Goal: Task Accomplishment & Management: Complete application form

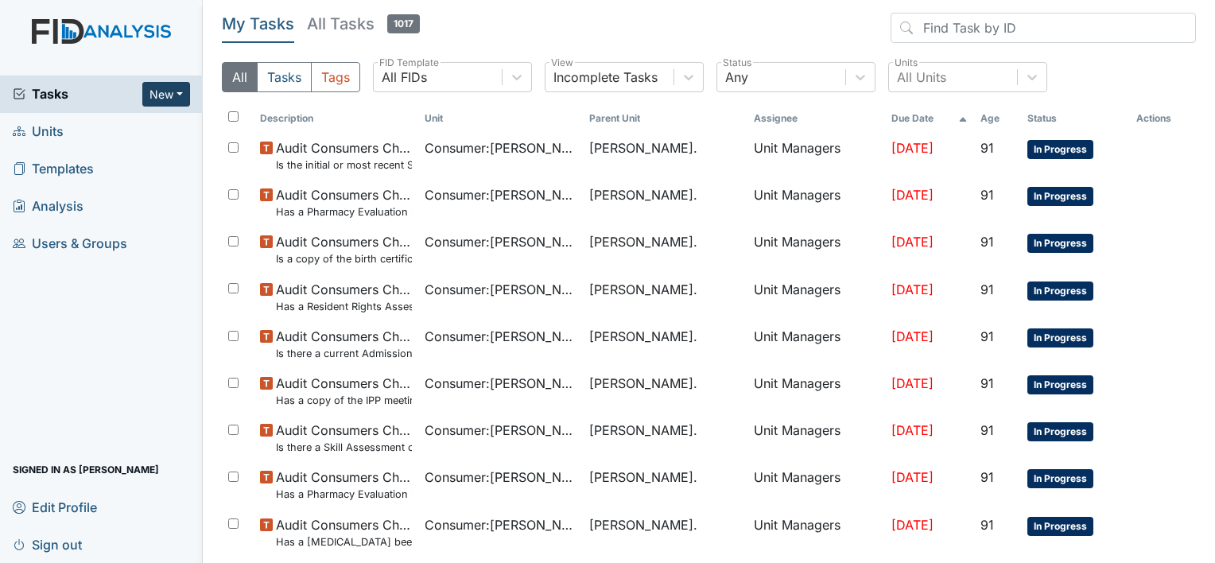
click at [187, 95] on button "New" at bounding box center [166, 94] width 48 height 25
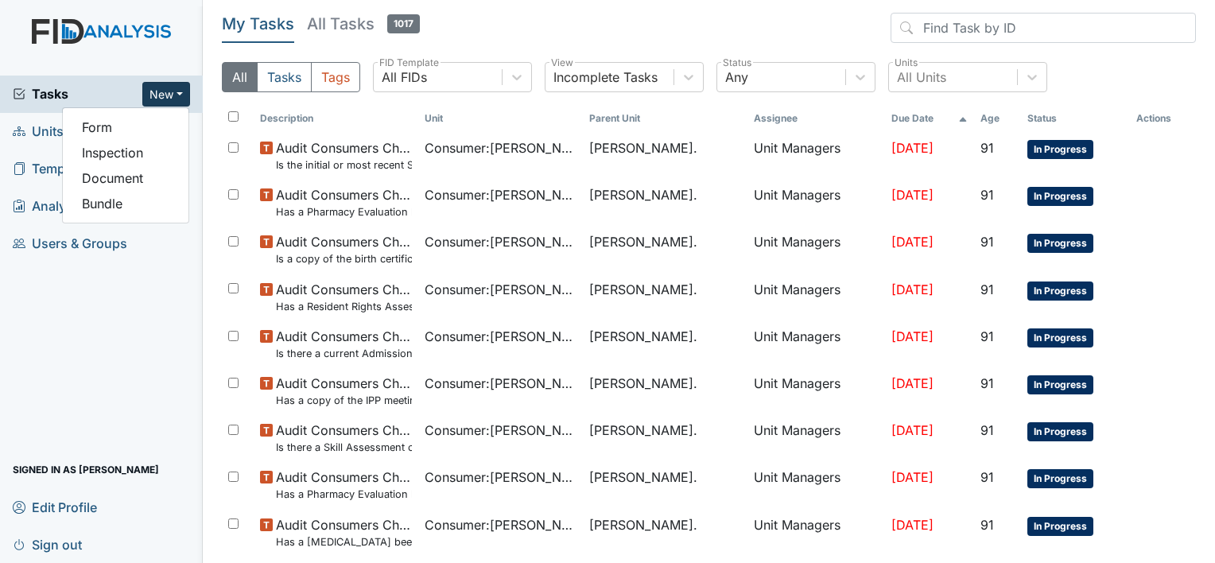
click at [47, 130] on span "Units" at bounding box center [38, 131] width 51 height 25
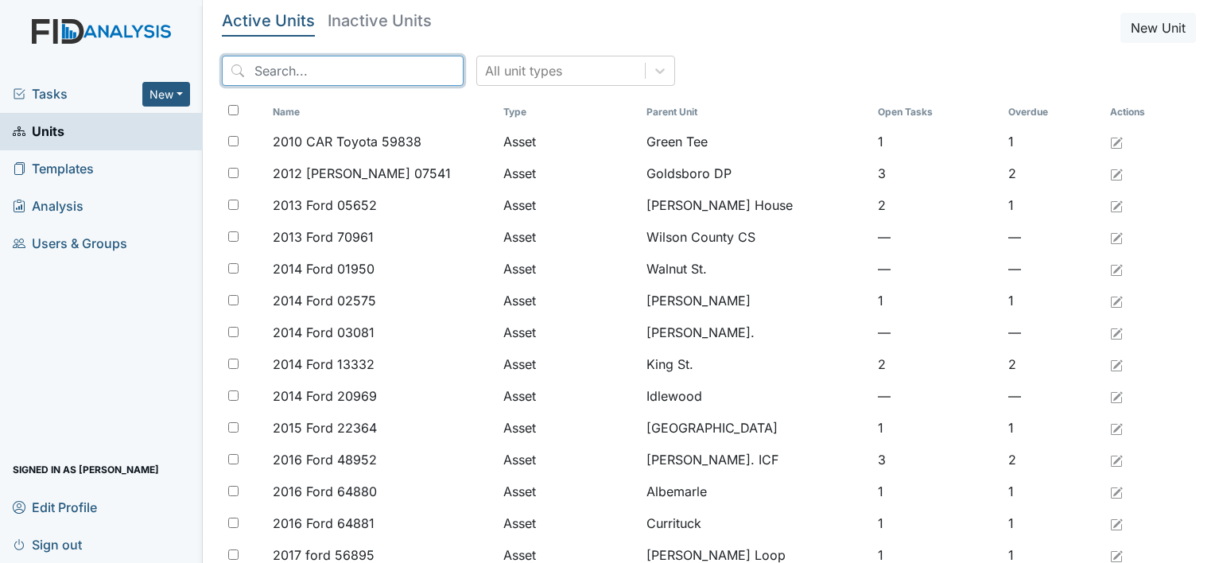
click at [380, 64] on input "search" at bounding box center [343, 71] width 242 height 30
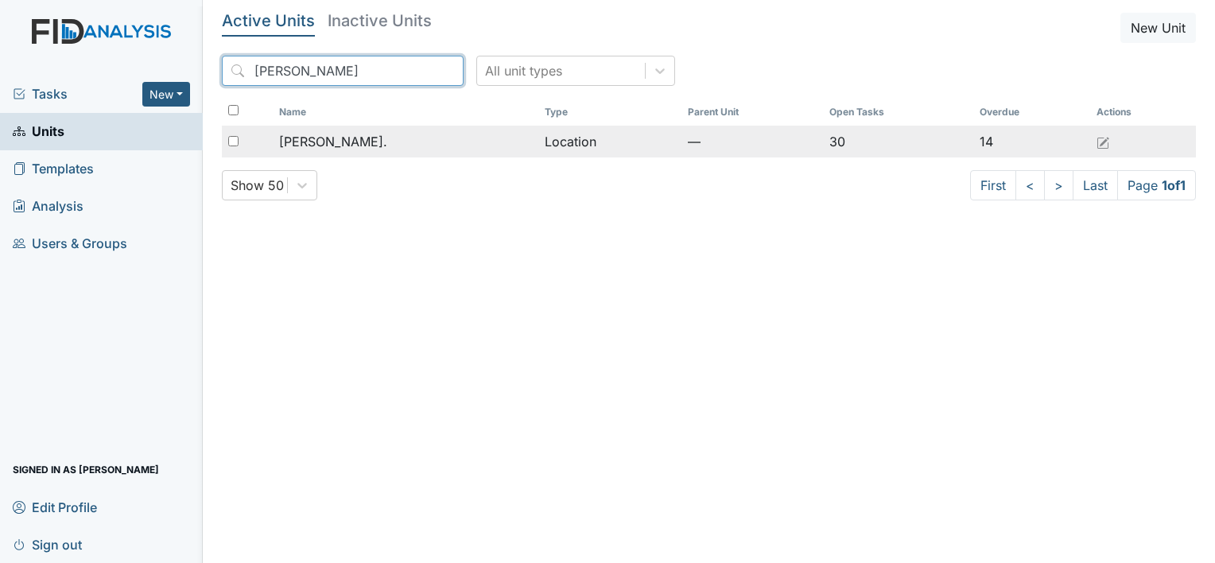
type input "[PERSON_NAME]"
click at [362, 155] on td "[PERSON_NAME]." at bounding box center [406, 142] width 266 height 32
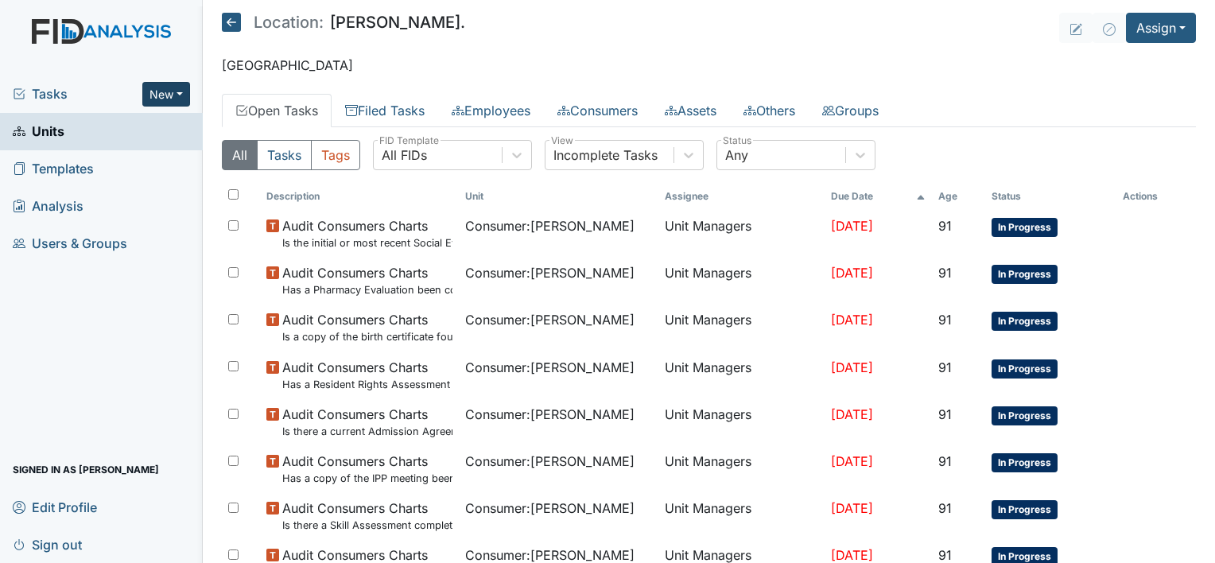
click at [180, 84] on button "New" at bounding box center [166, 94] width 48 height 25
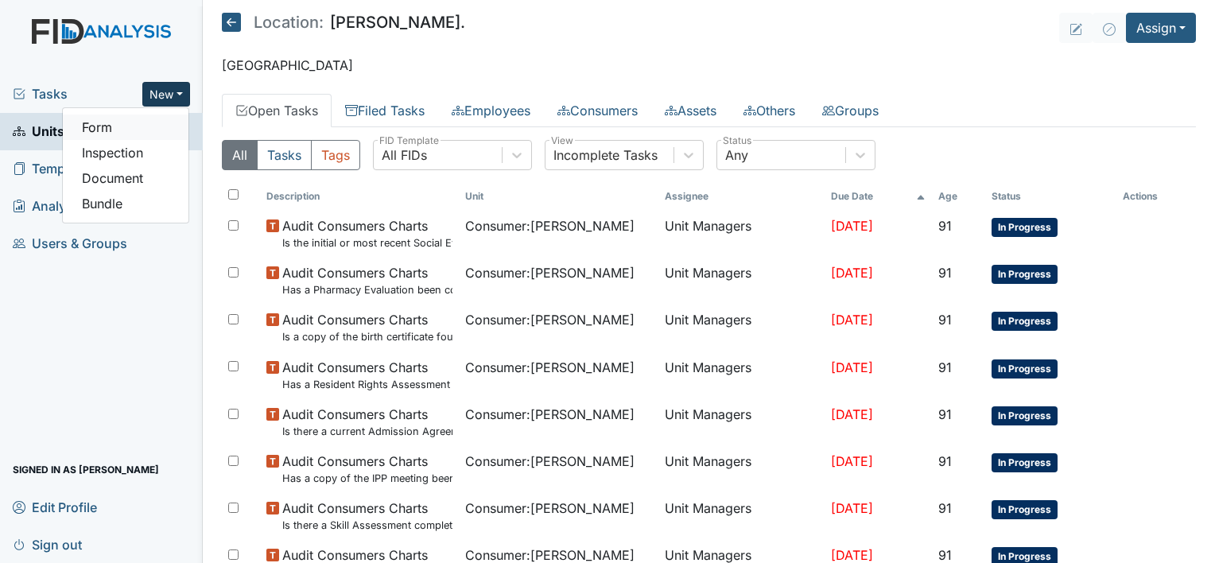
click at [146, 132] on link "Form" at bounding box center [126, 126] width 126 height 25
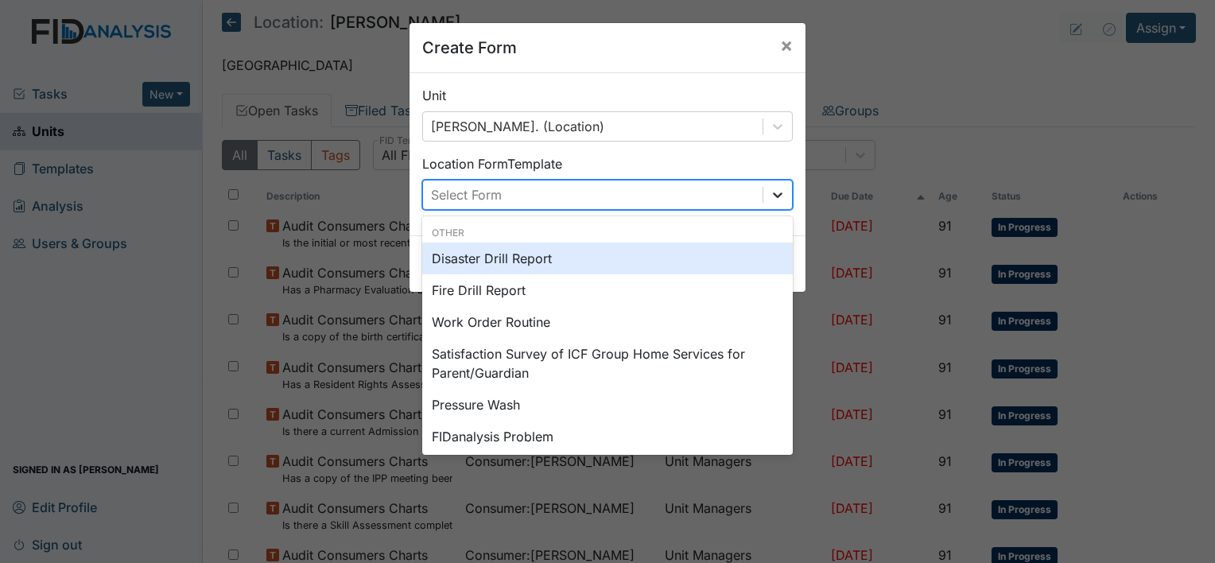
click at [771, 199] on icon at bounding box center [778, 195] width 16 height 16
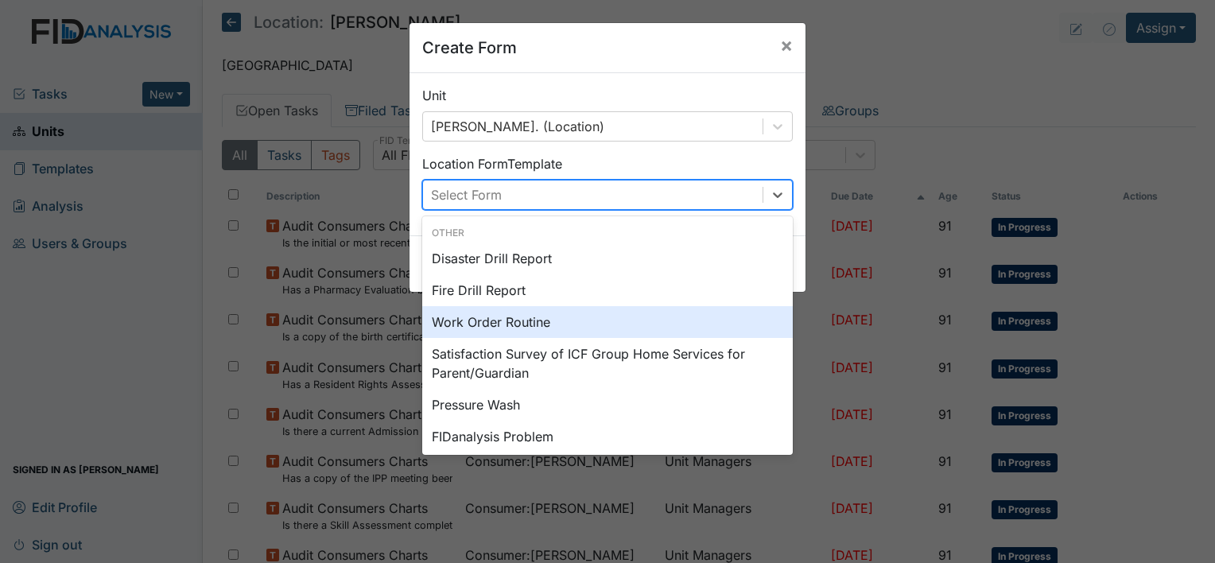
click at [598, 316] on div "Work Order Routine" at bounding box center [607, 322] width 371 height 32
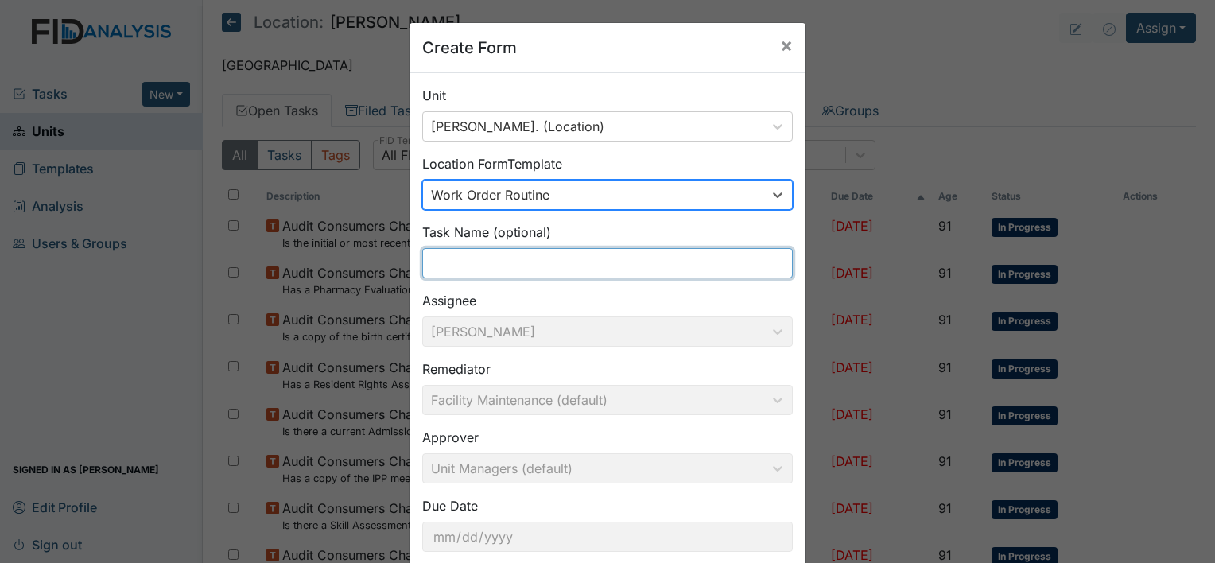
click at [554, 261] on input "text" at bounding box center [607, 263] width 371 height 30
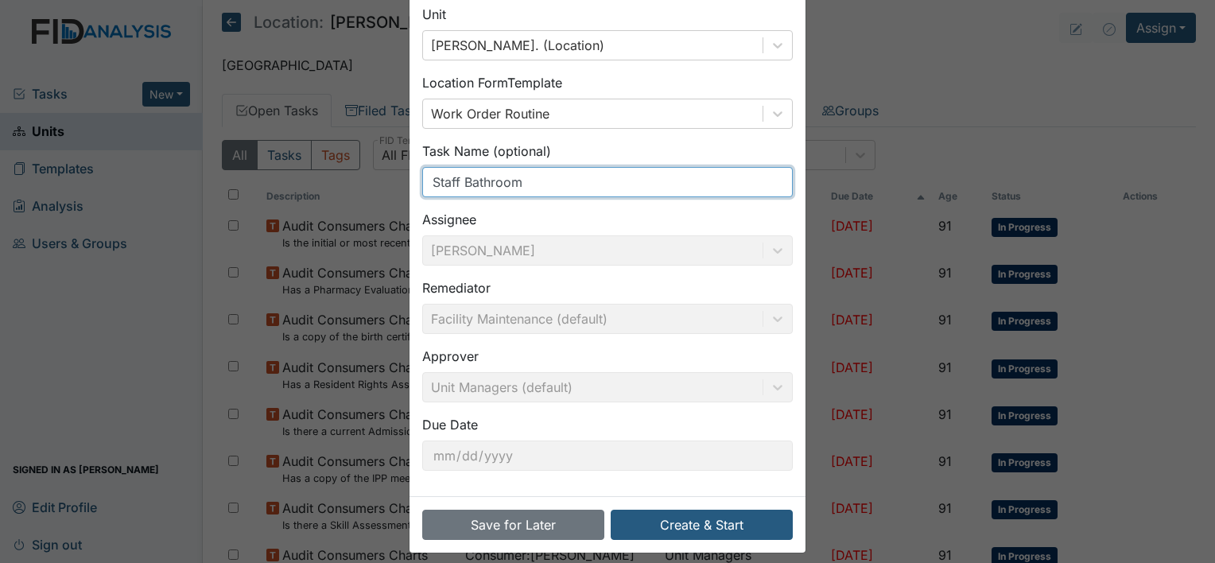
scroll to position [92, 0]
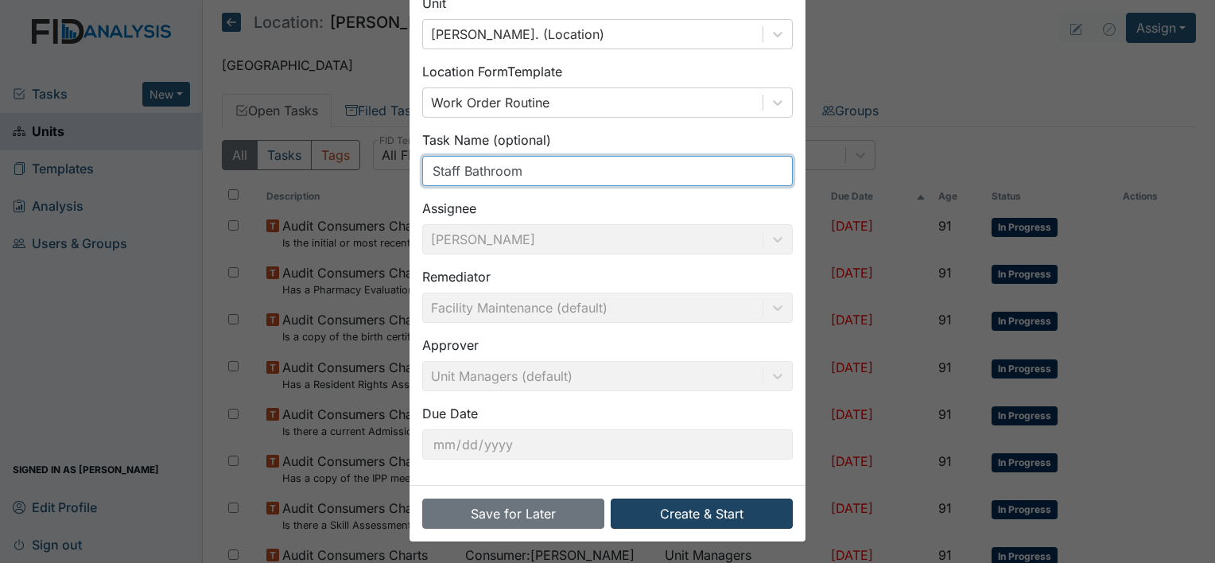
type input "Staff Bathroom"
click at [693, 525] on button "Create & Start" at bounding box center [702, 514] width 182 height 30
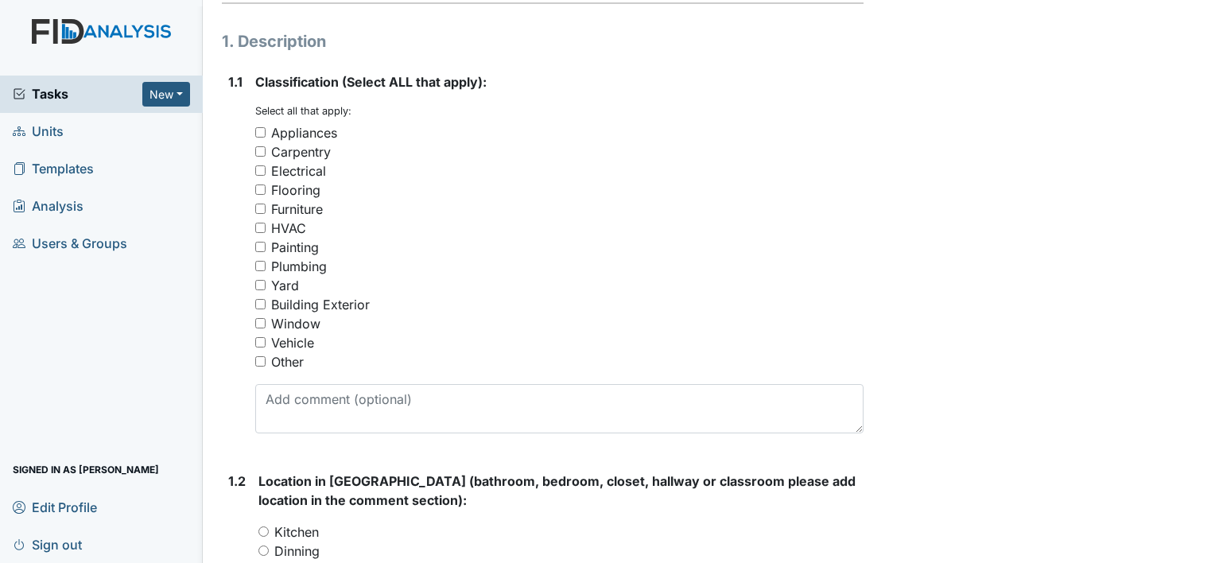
scroll to position [239, 0]
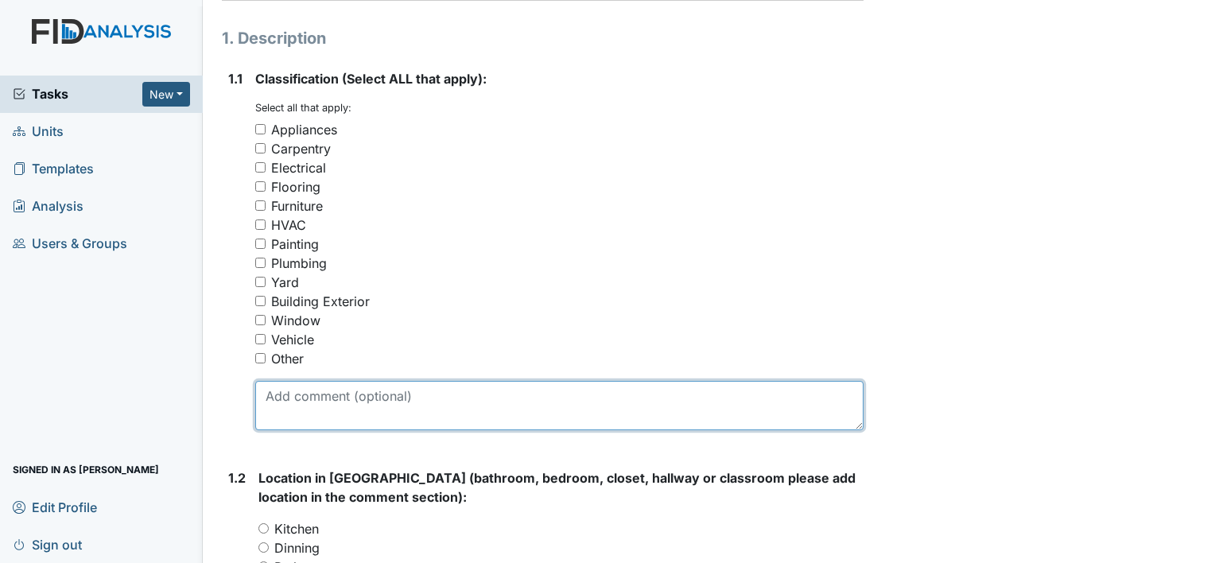
click at [340, 402] on textarea at bounding box center [559, 405] width 608 height 49
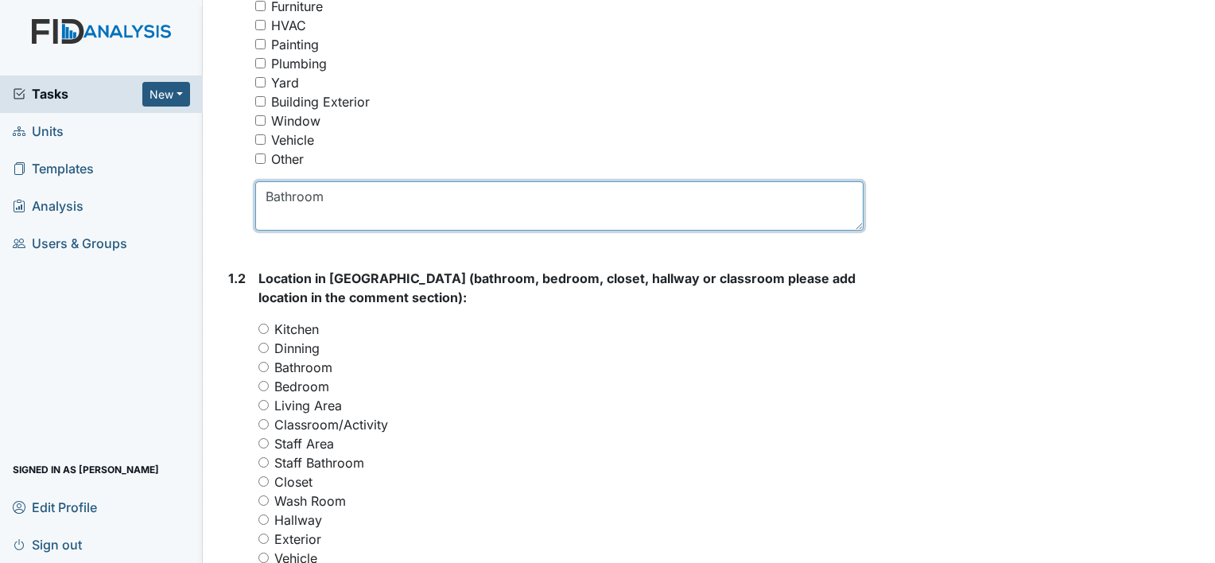
scroll to position [471, 0]
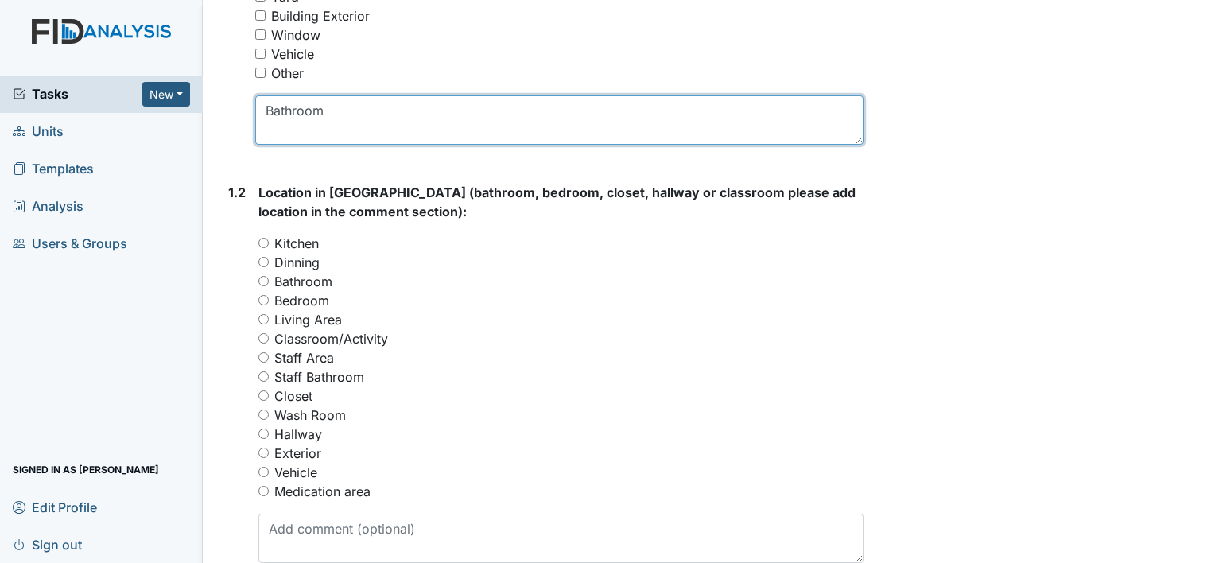
type textarea "Bathroom"
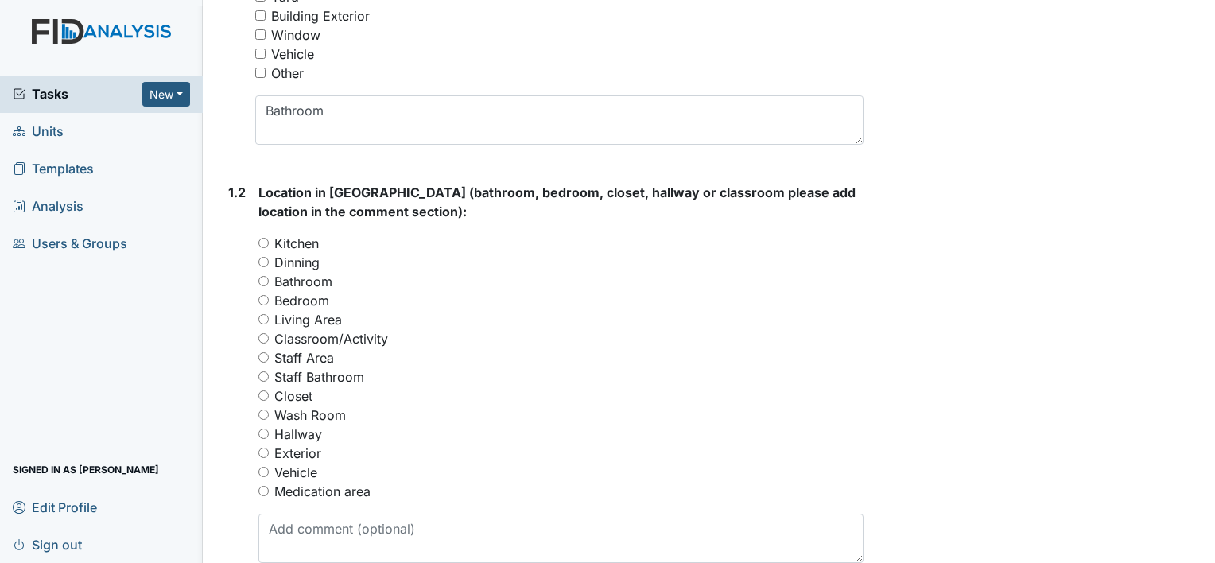
click at [263, 281] on input "Bathroom" at bounding box center [263, 281] width 10 height 10
radio input "true"
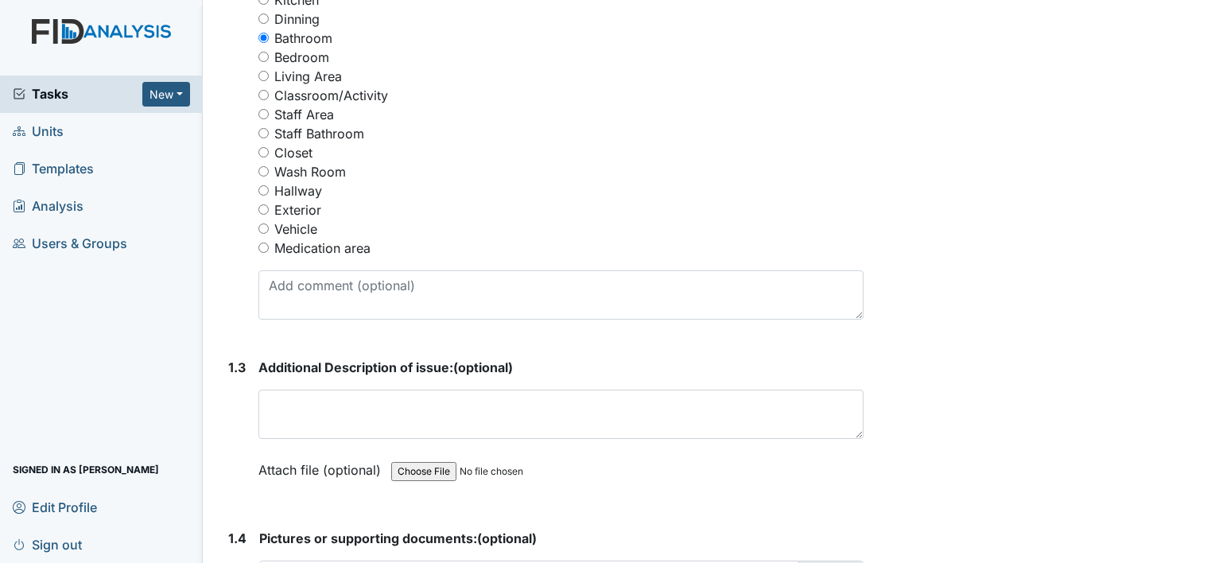
scroll to position [771, 0]
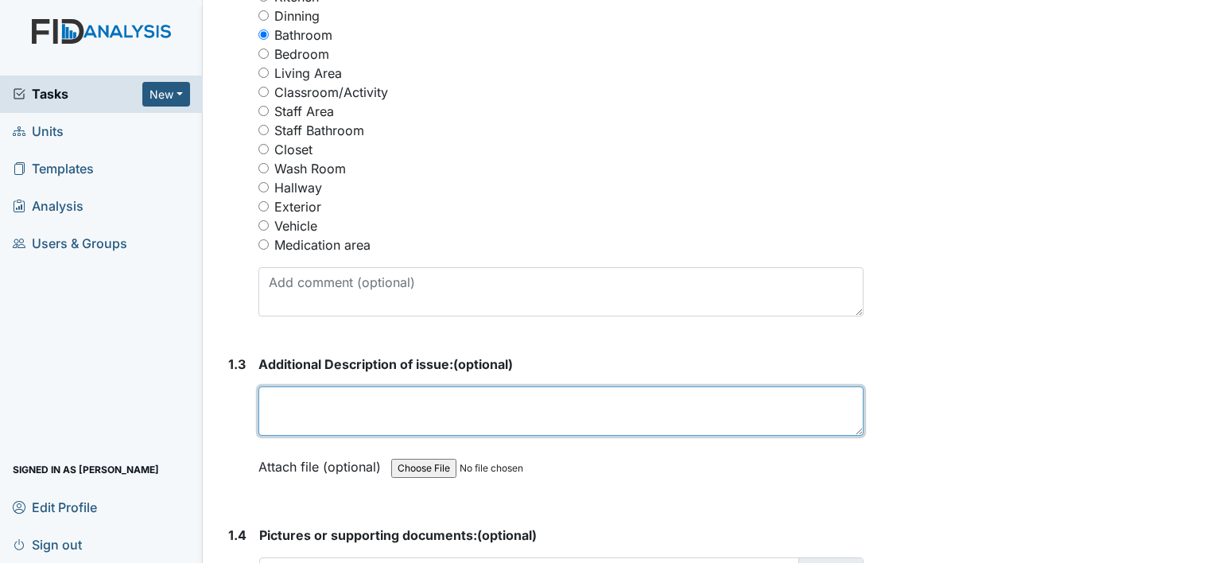
click at [353, 409] on textarea at bounding box center [560, 410] width 605 height 49
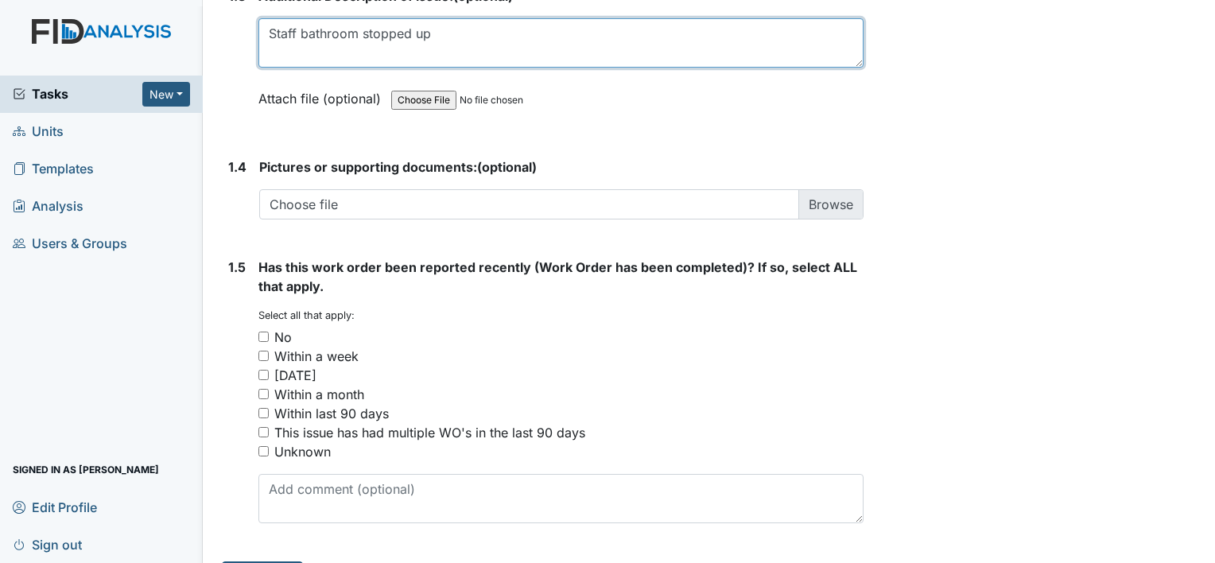
scroll to position [1151, 0]
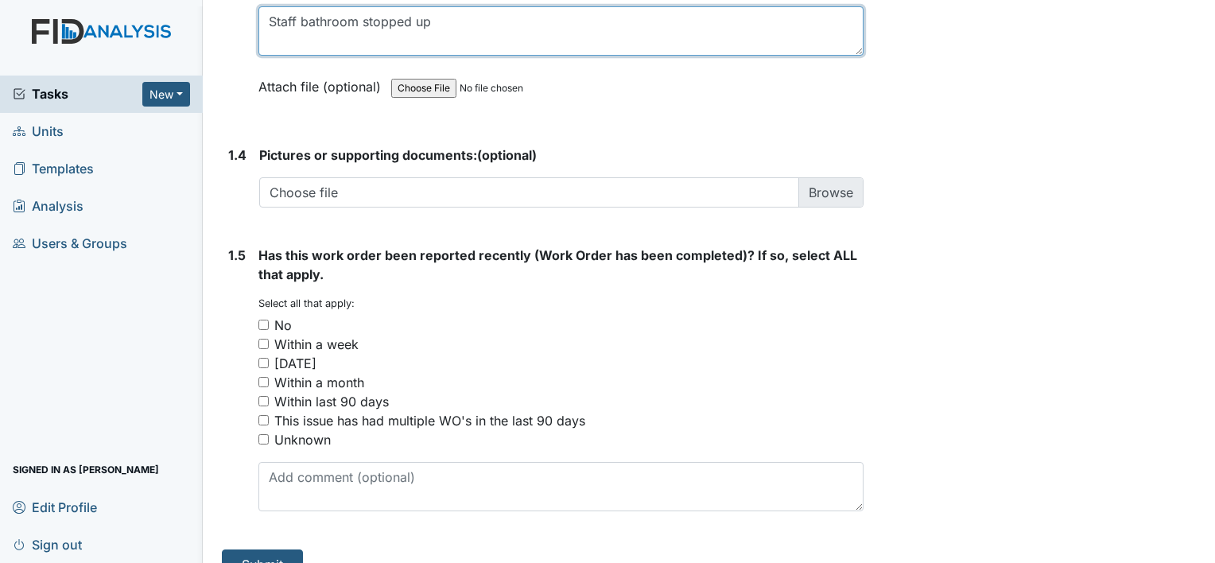
type textarea "Staff bathroom stopped up"
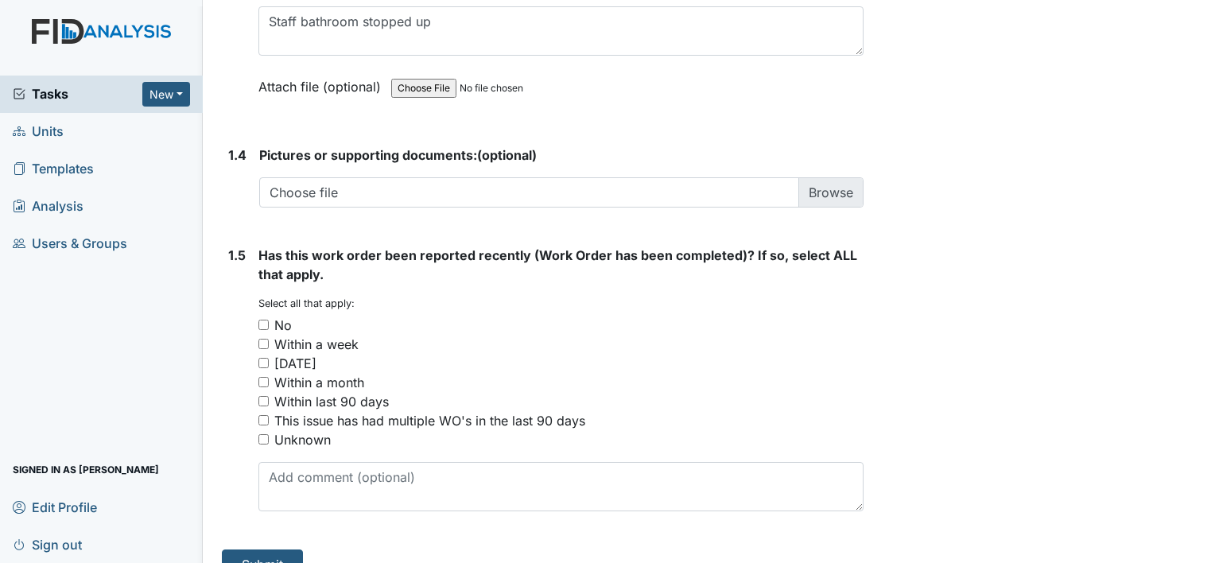
click at [264, 321] on input "No" at bounding box center [263, 325] width 10 height 10
checkbox input "true"
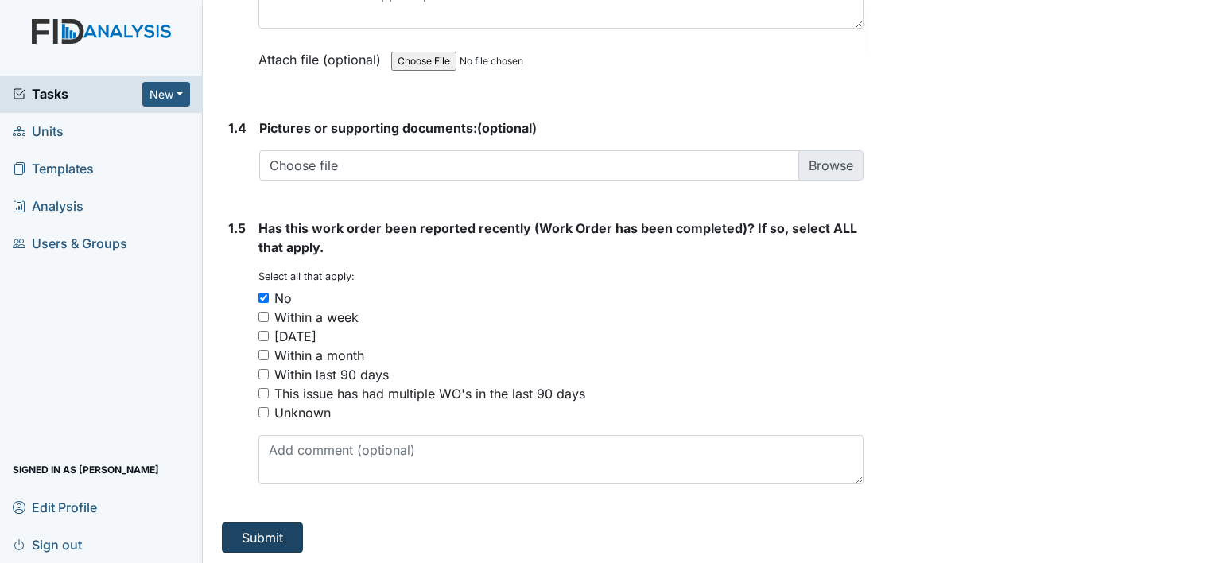
click at [283, 531] on button "Submit" at bounding box center [262, 537] width 81 height 30
